Goal: Task Accomplishment & Management: Manage account settings

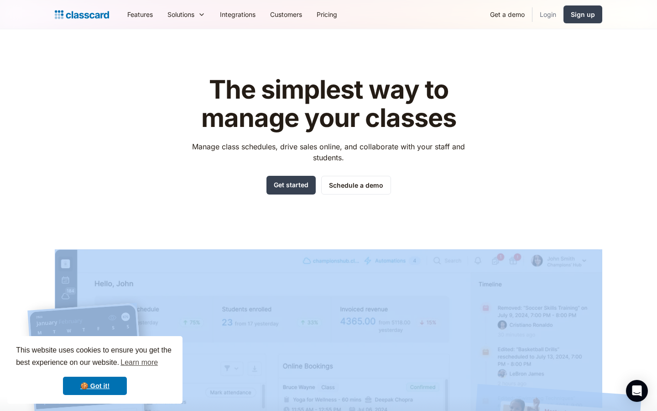
click at [539, 20] on link "Login" at bounding box center [548, 14] width 31 height 21
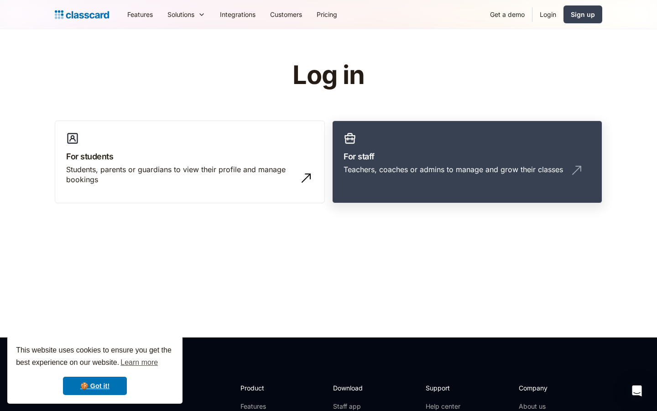
click at [496, 178] on div "Teachers, coaches or admins to manage and grow their classes" at bounding box center [467, 172] width 247 height 17
